Goal: Transaction & Acquisition: Obtain resource

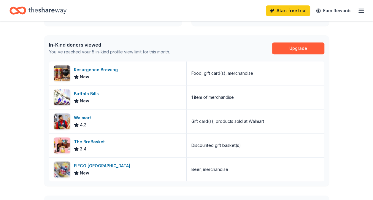
scroll to position [145, 0]
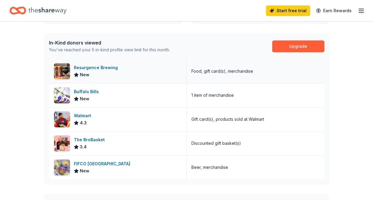
click at [92, 69] on div "Resurgence Brewing" at bounding box center [97, 67] width 46 height 7
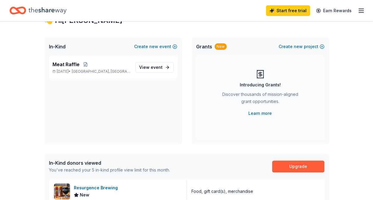
scroll to position [0, 0]
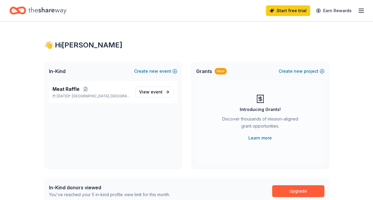
click at [364, 10] on icon "button" at bounding box center [361, 10] width 7 height 7
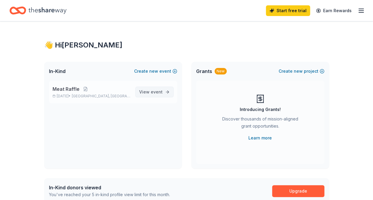
click at [157, 92] on span "event" at bounding box center [157, 91] width 12 height 5
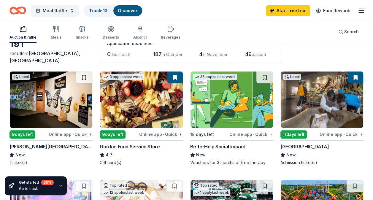
scroll to position [37, 0]
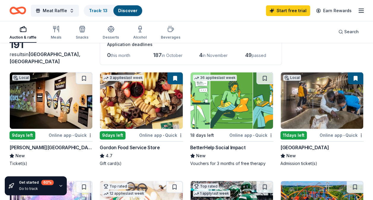
click at [350, 106] on img at bounding box center [322, 100] width 83 height 56
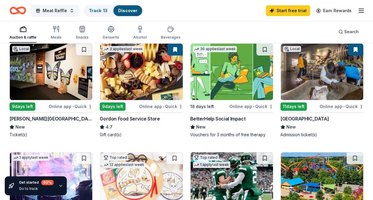
scroll to position [0, 0]
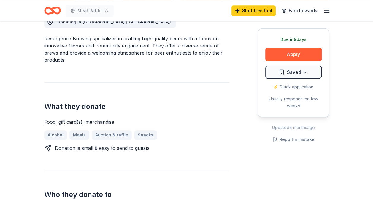
scroll to position [179, 0]
click at [302, 53] on button "Apply" at bounding box center [294, 54] width 56 height 13
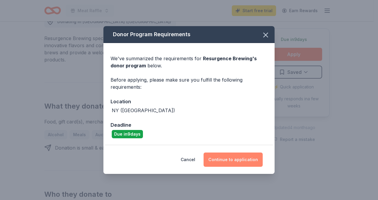
click at [226, 159] on button "Continue to application" at bounding box center [233, 160] width 59 height 14
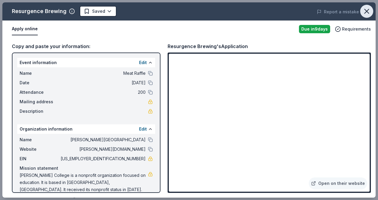
click at [367, 7] on icon "button" at bounding box center [366, 11] width 8 height 8
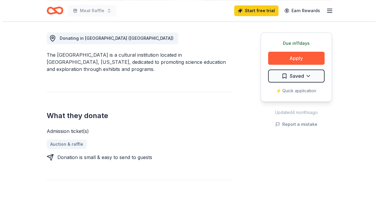
scroll to position [162, 0]
